Goal: Find specific page/section

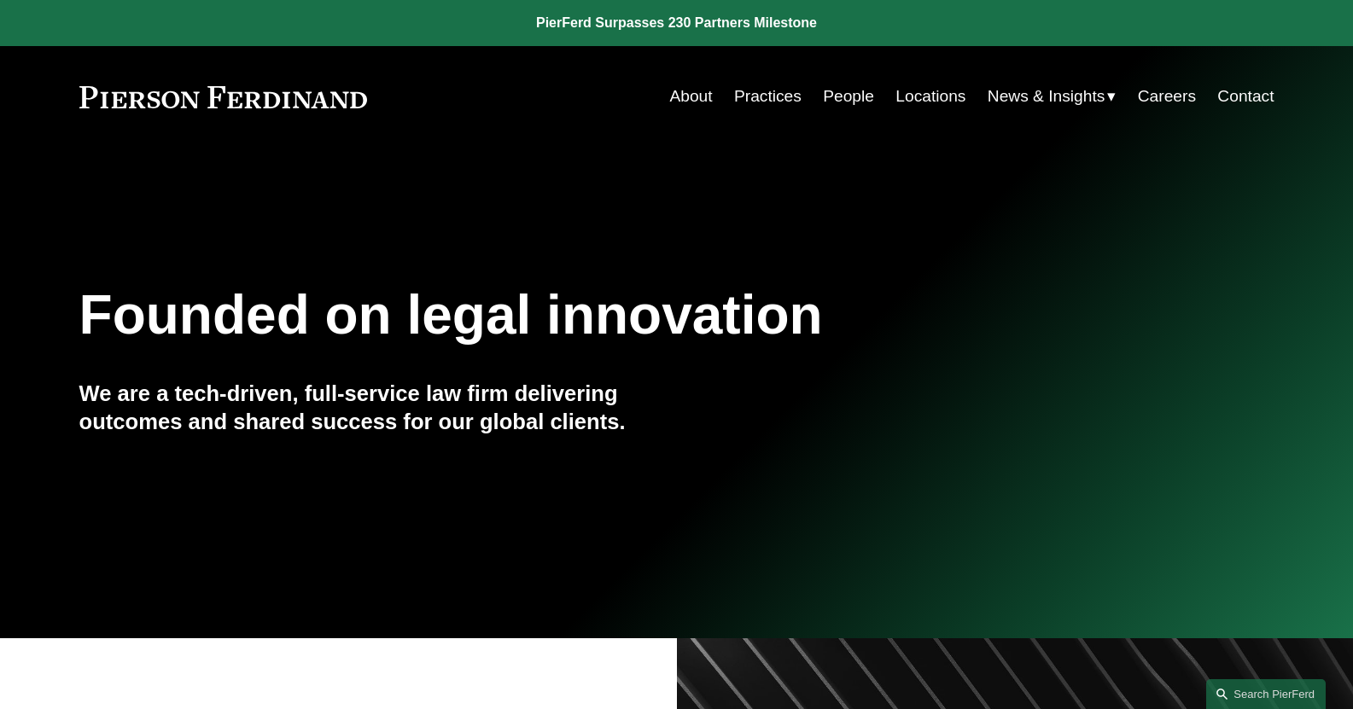
click at [767, 96] on link "Practices" at bounding box center [767, 96] width 67 height 32
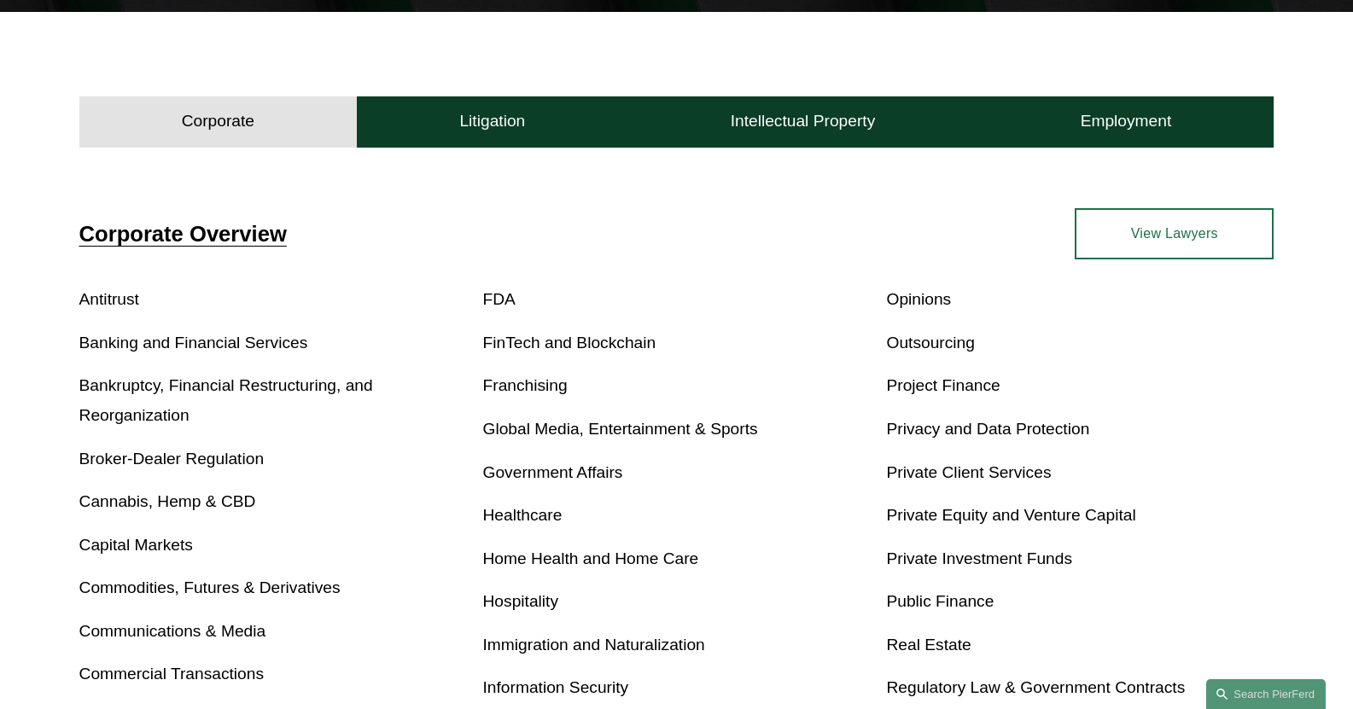
scroll to position [512, 0]
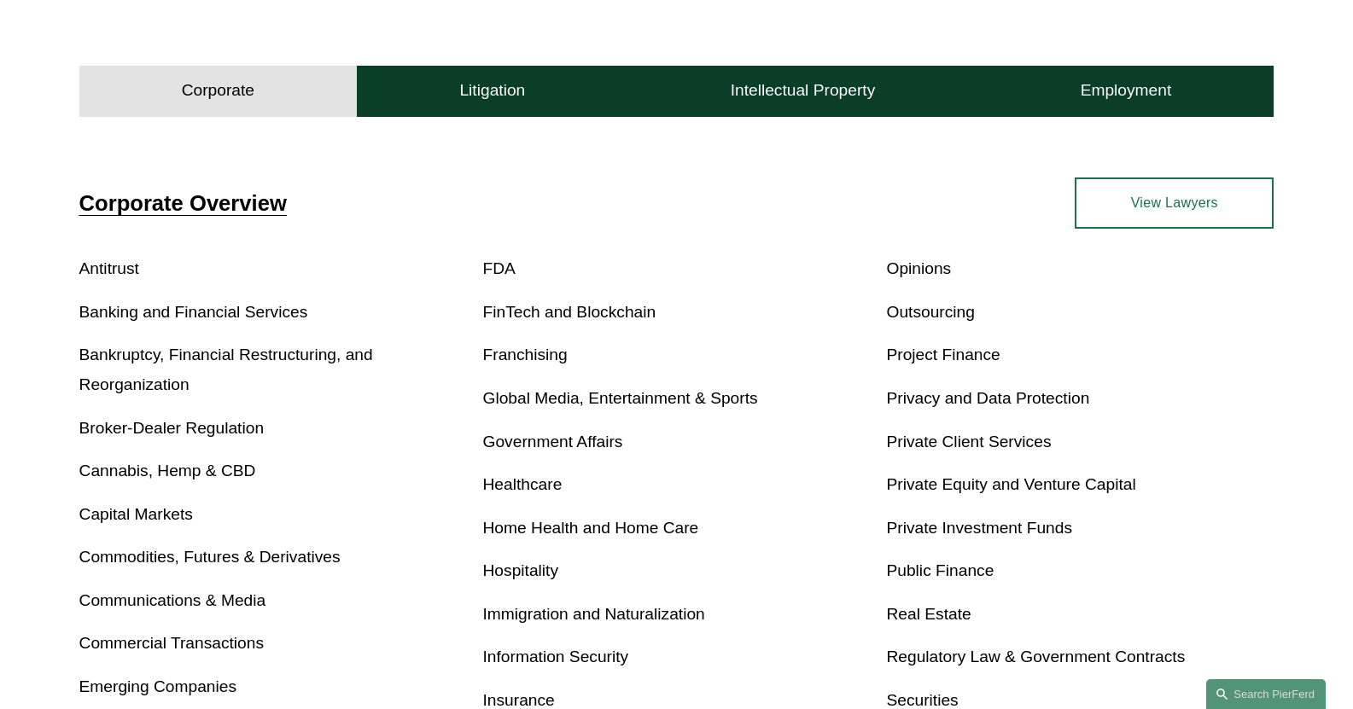
click at [938, 613] on link "Real Estate" at bounding box center [928, 614] width 84 height 18
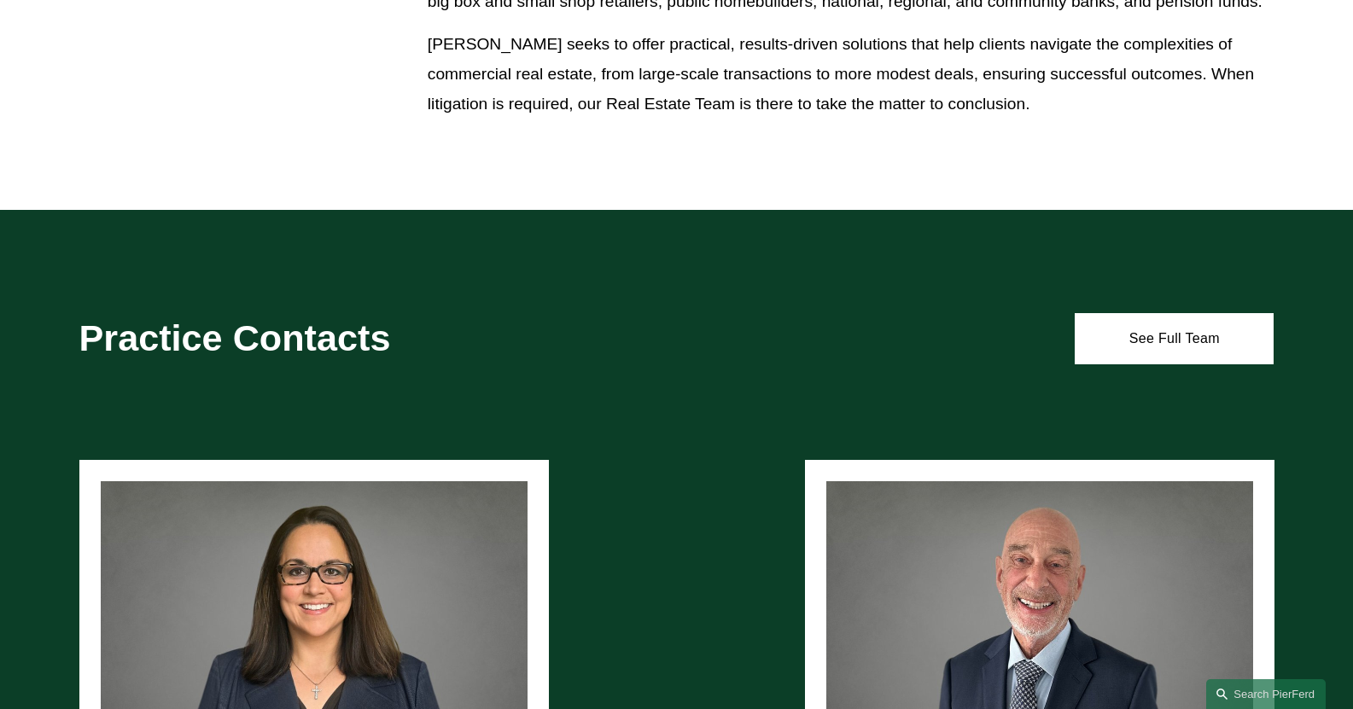
scroll to position [1451, 0]
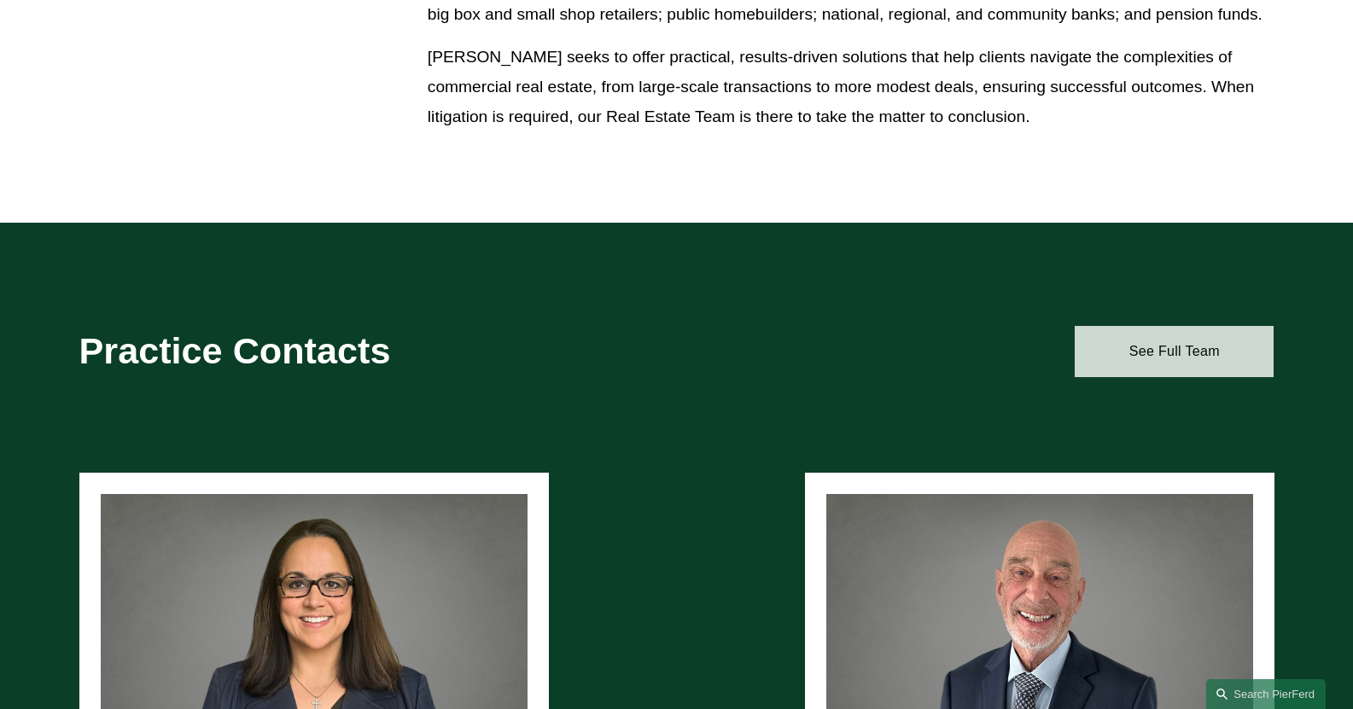
click at [1167, 352] on link "See Full Team" at bounding box center [1174, 351] width 199 height 51
